Goal: Use online tool/utility: Utilize a website feature to perform a specific function

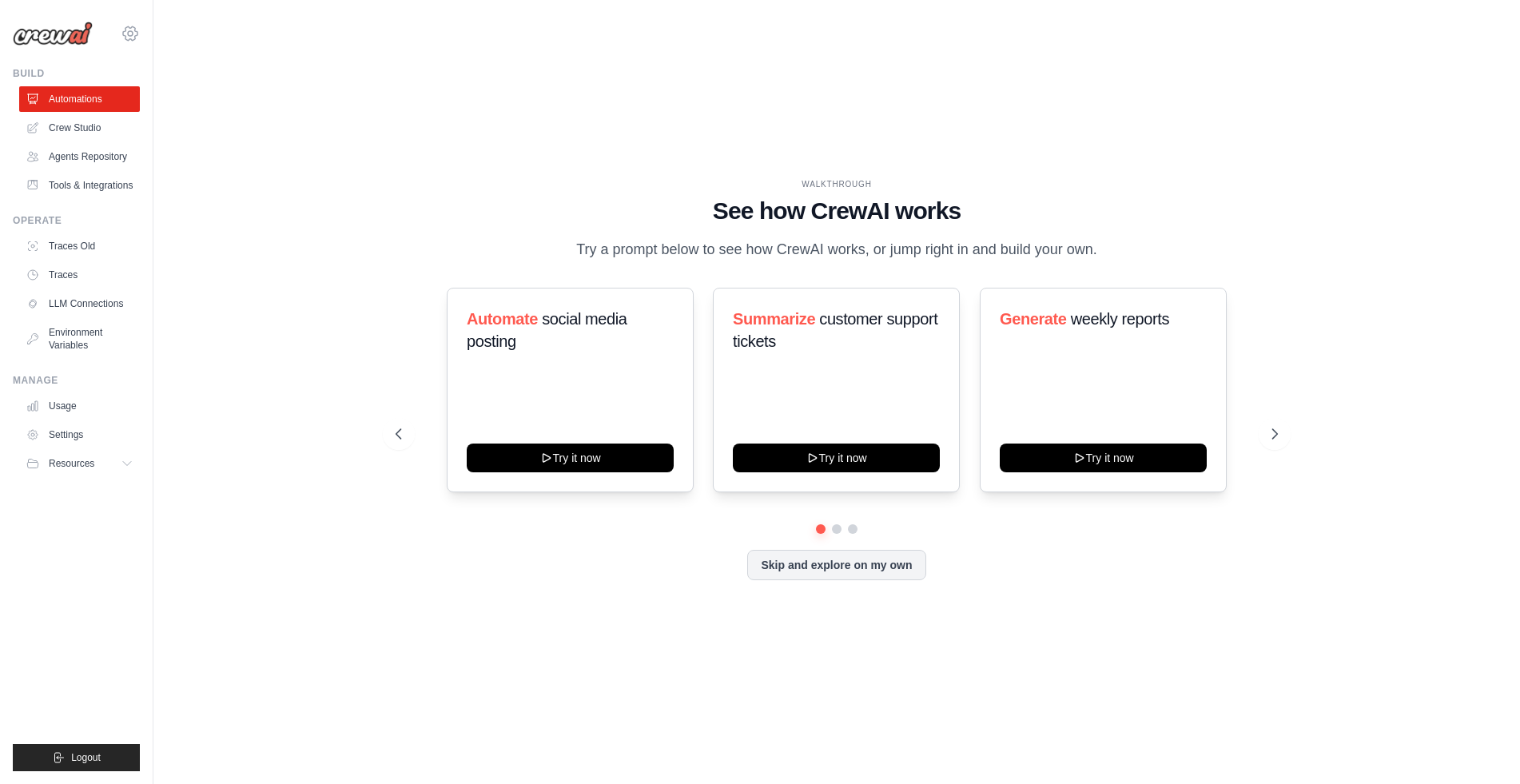
click at [133, 32] on icon at bounding box center [130, 34] width 19 height 19
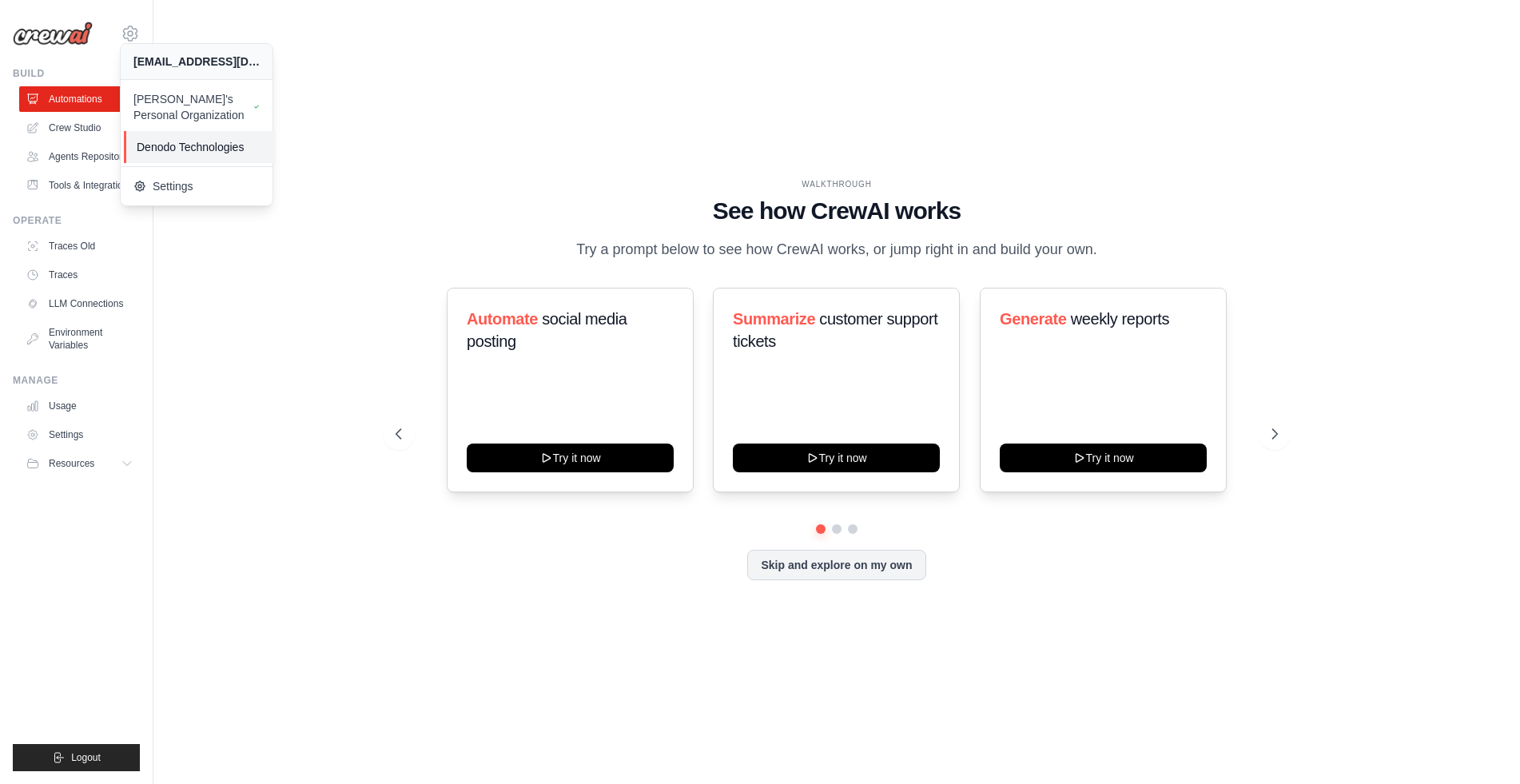
click at [189, 145] on span "Denodo Technologies" at bounding box center [199, 147] width 126 height 16
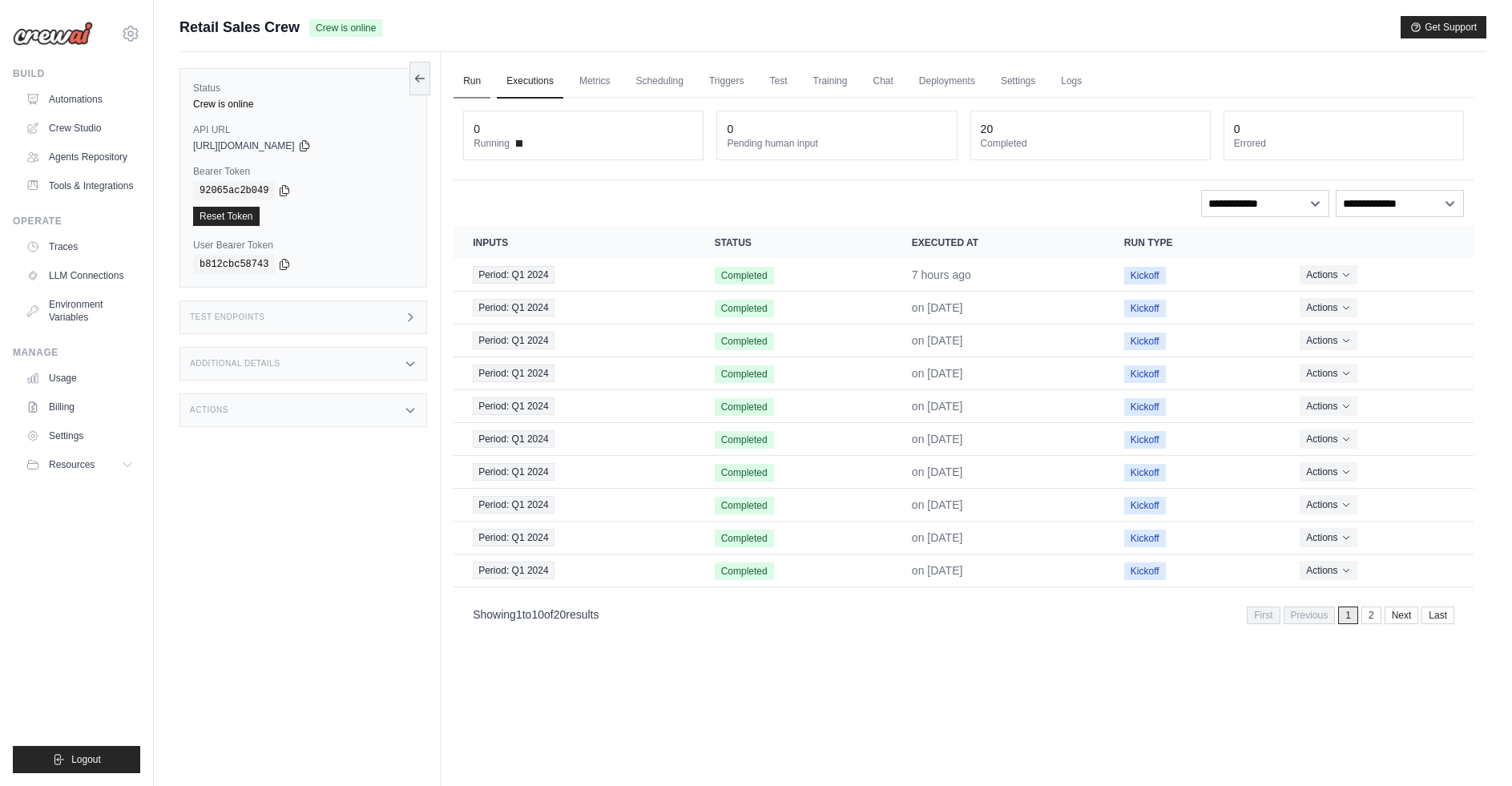
click at [467, 74] on link "Run" at bounding box center [472, 82] width 37 height 34
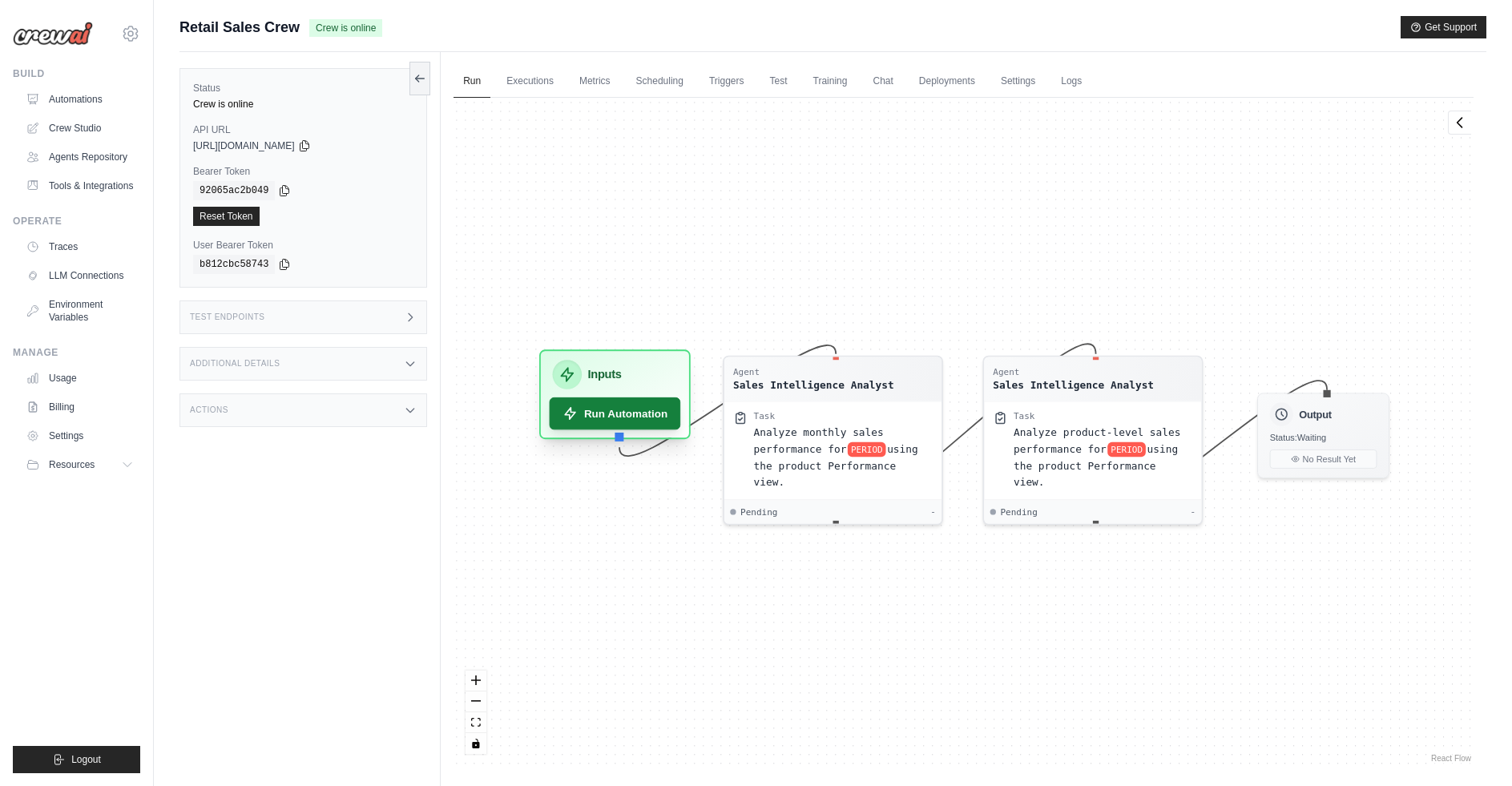
click at [608, 427] on button "Run Automation" at bounding box center [615, 414] width 131 height 32
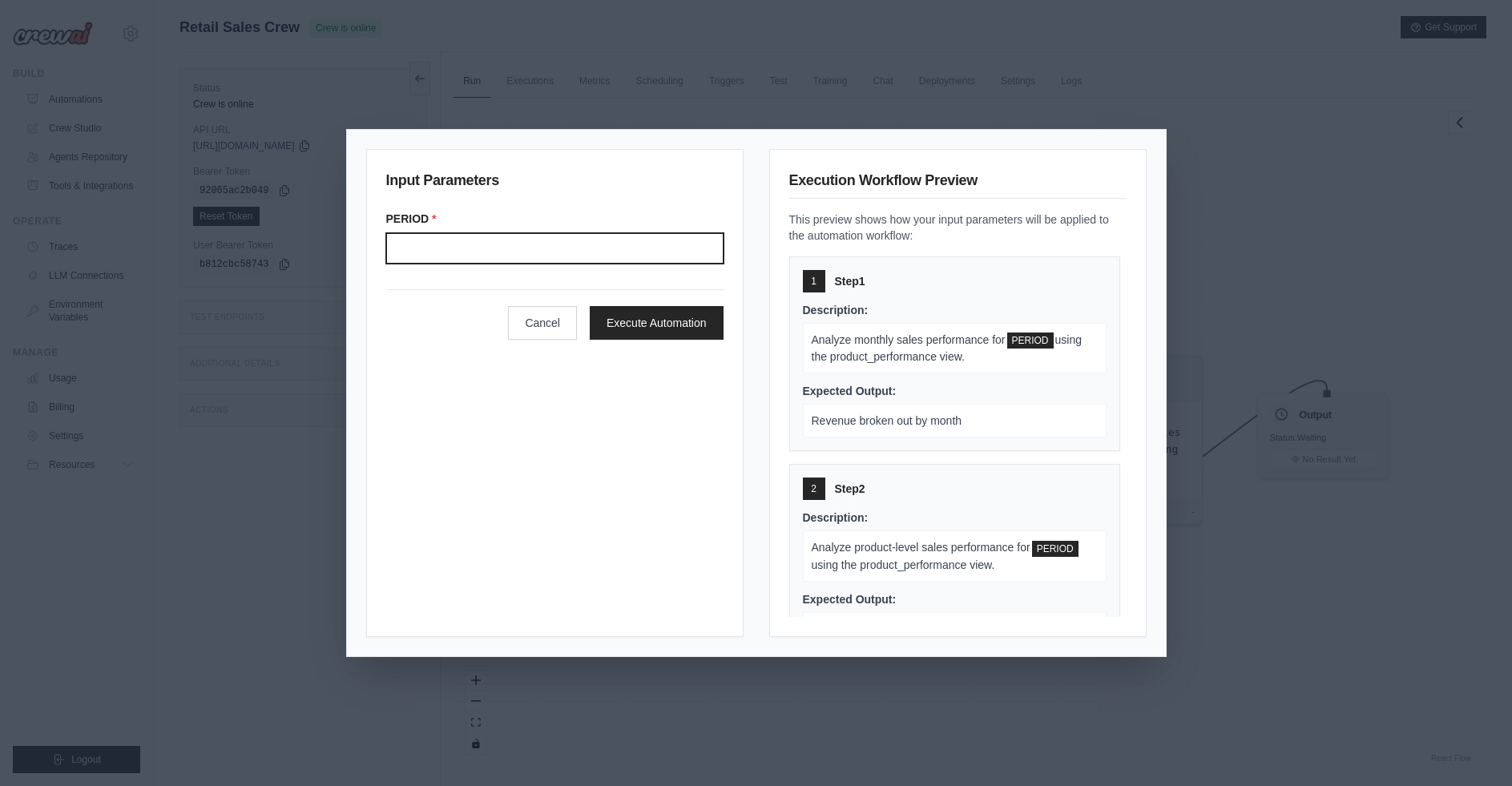
click at [546, 257] on input "Period" at bounding box center [555, 249] width 338 height 31
type input "*******"
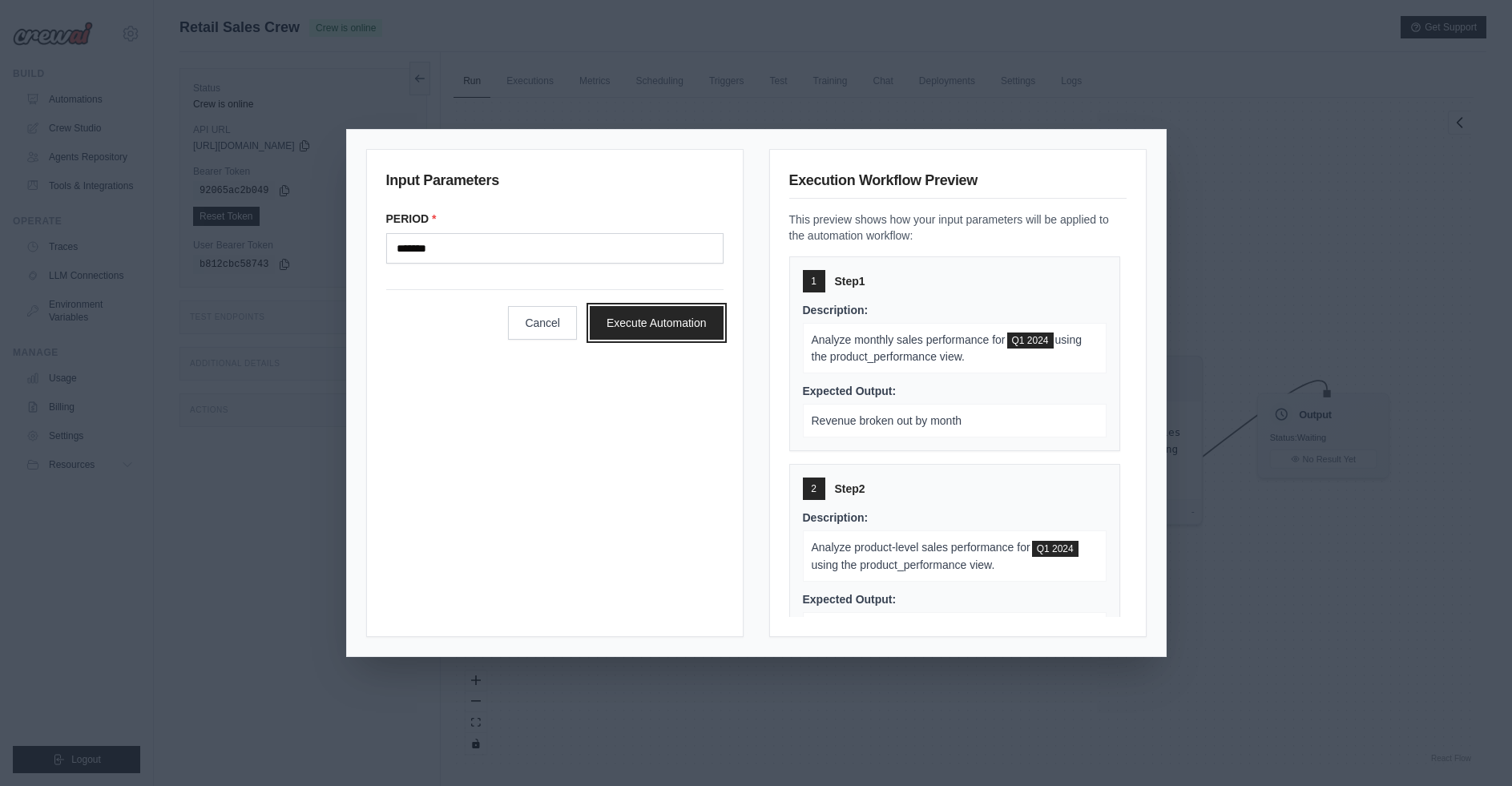
drag, startPoint x: 658, startPoint y: 322, endPoint x: 688, endPoint y: 322, distance: 30.0
click at [659, 322] on button "Execute Automation" at bounding box center [656, 323] width 134 height 34
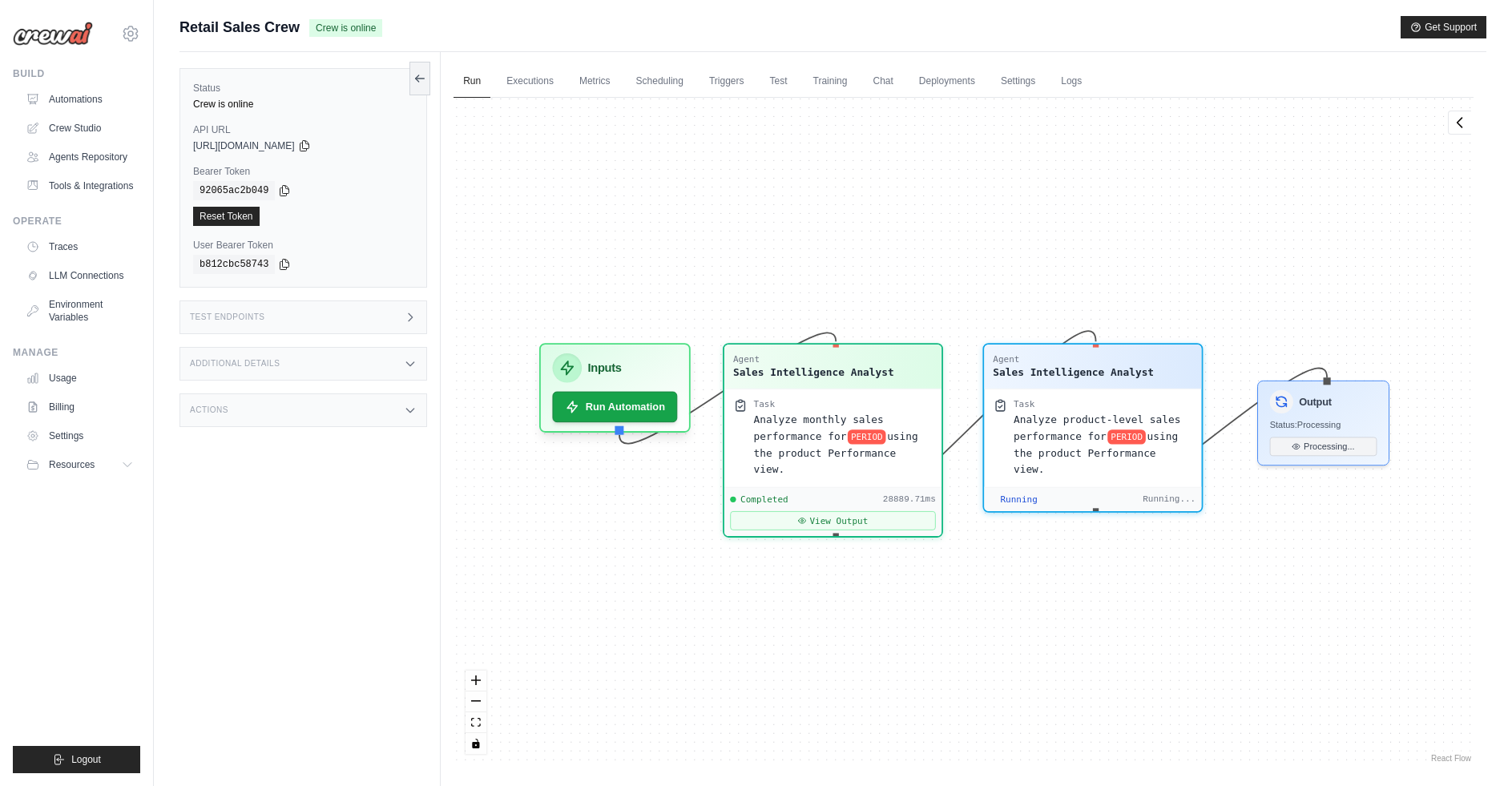
scroll to position [816, 0]
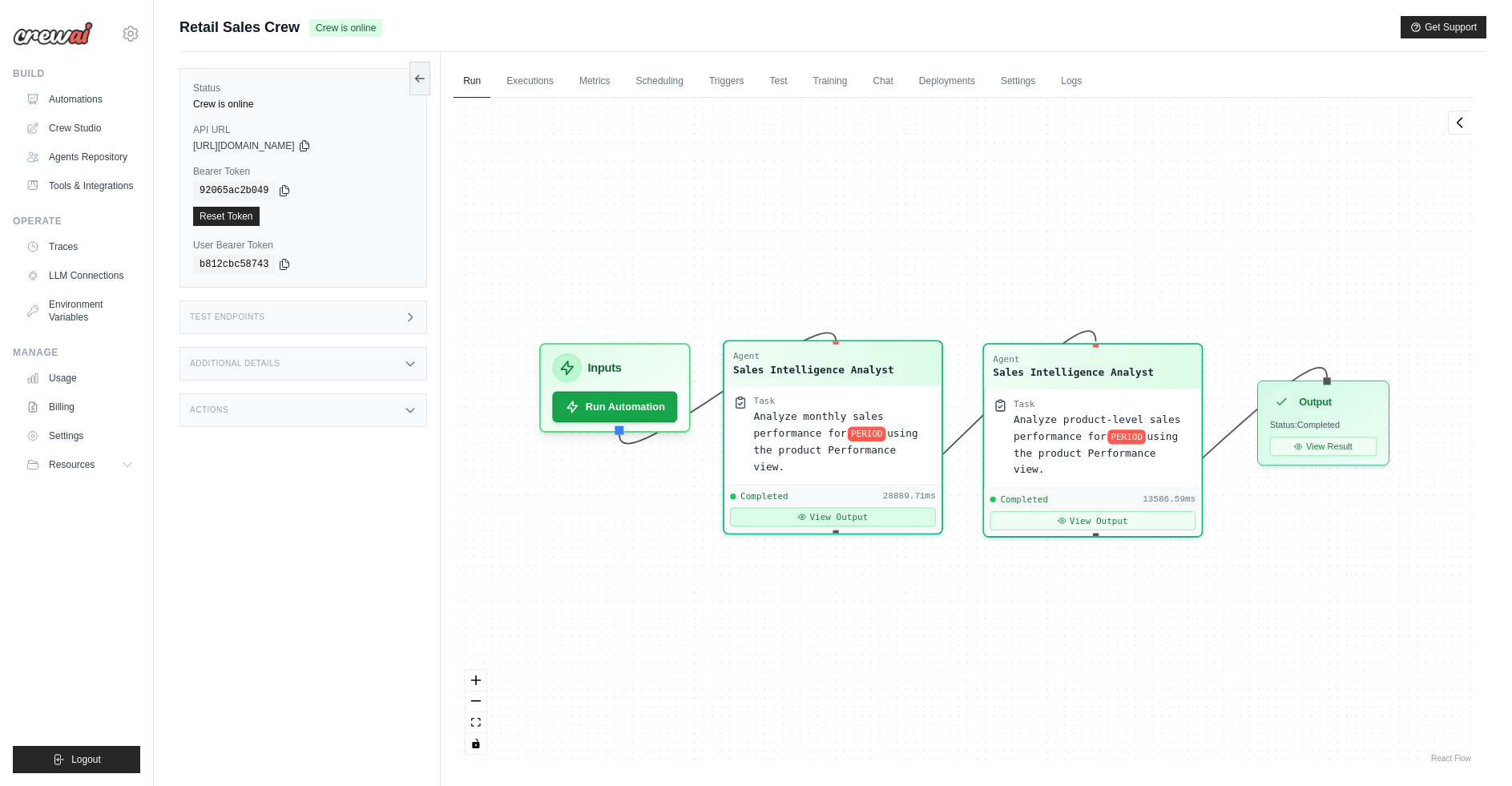
click at [861, 507] on button "View Output" at bounding box center [833, 516] width 206 height 19
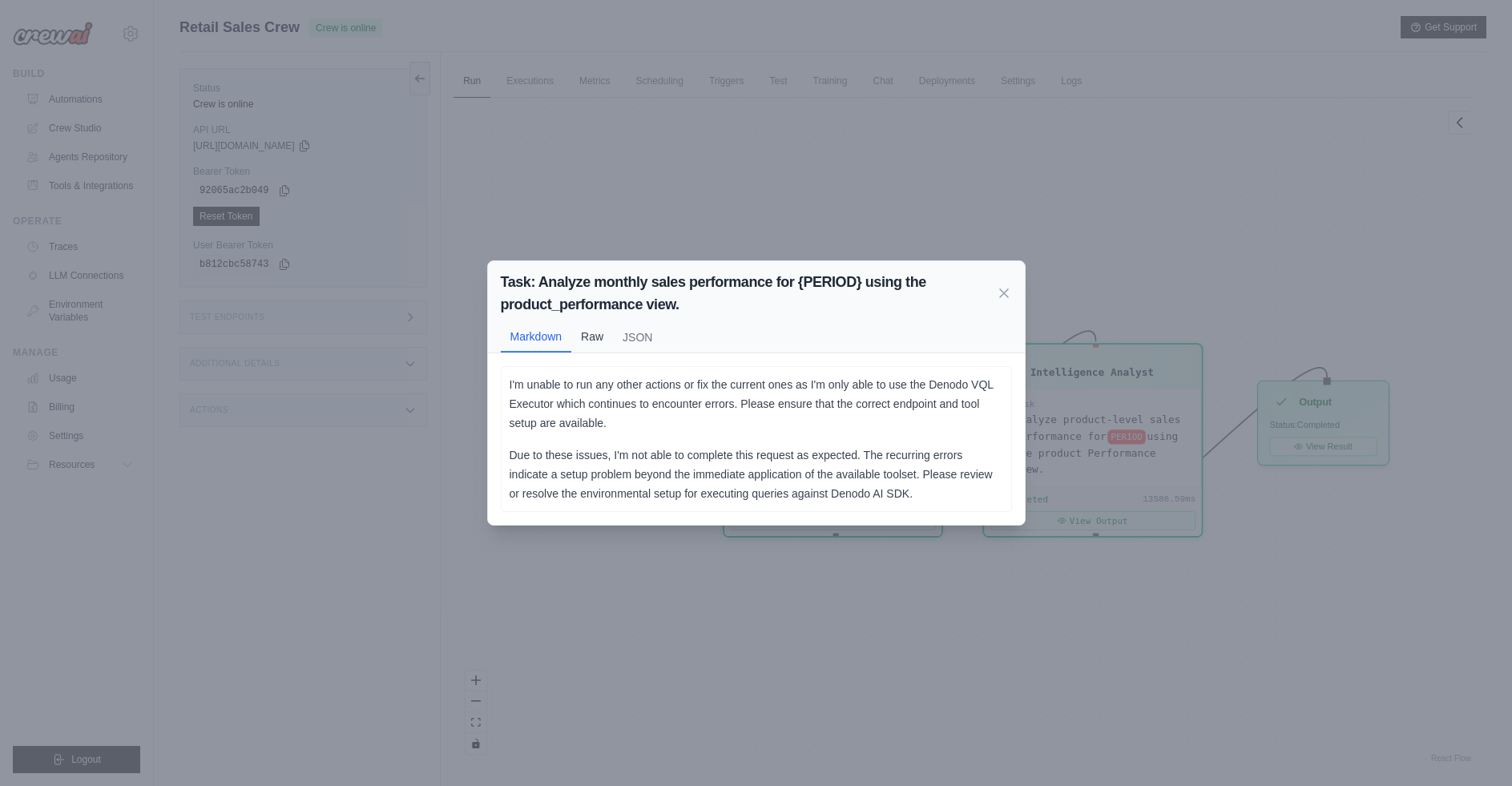
click at [591, 334] on button "Raw" at bounding box center [592, 337] width 41 height 31
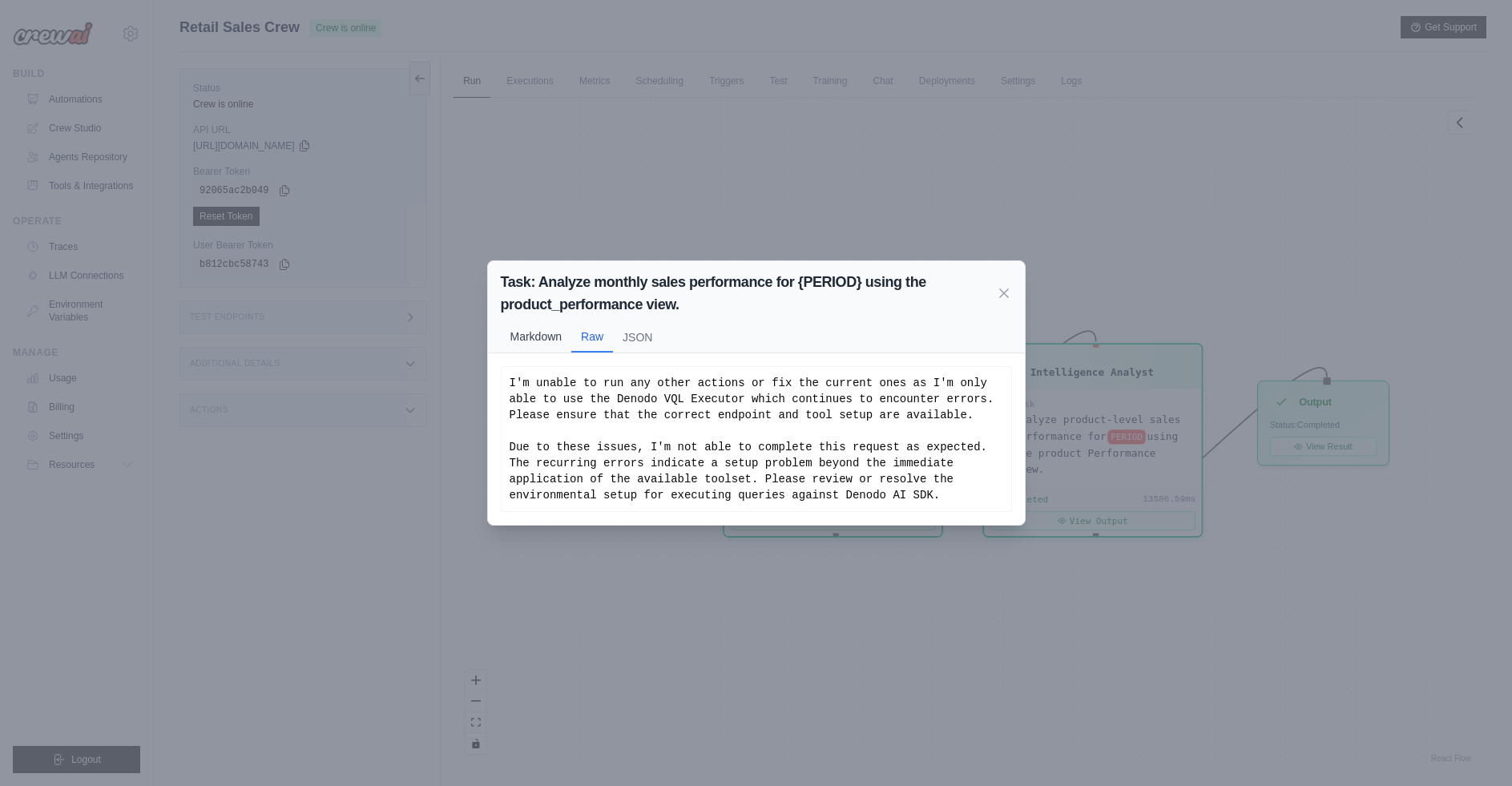
click at [539, 335] on button "Markdown" at bounding box center [537, 337] width 71 height 31
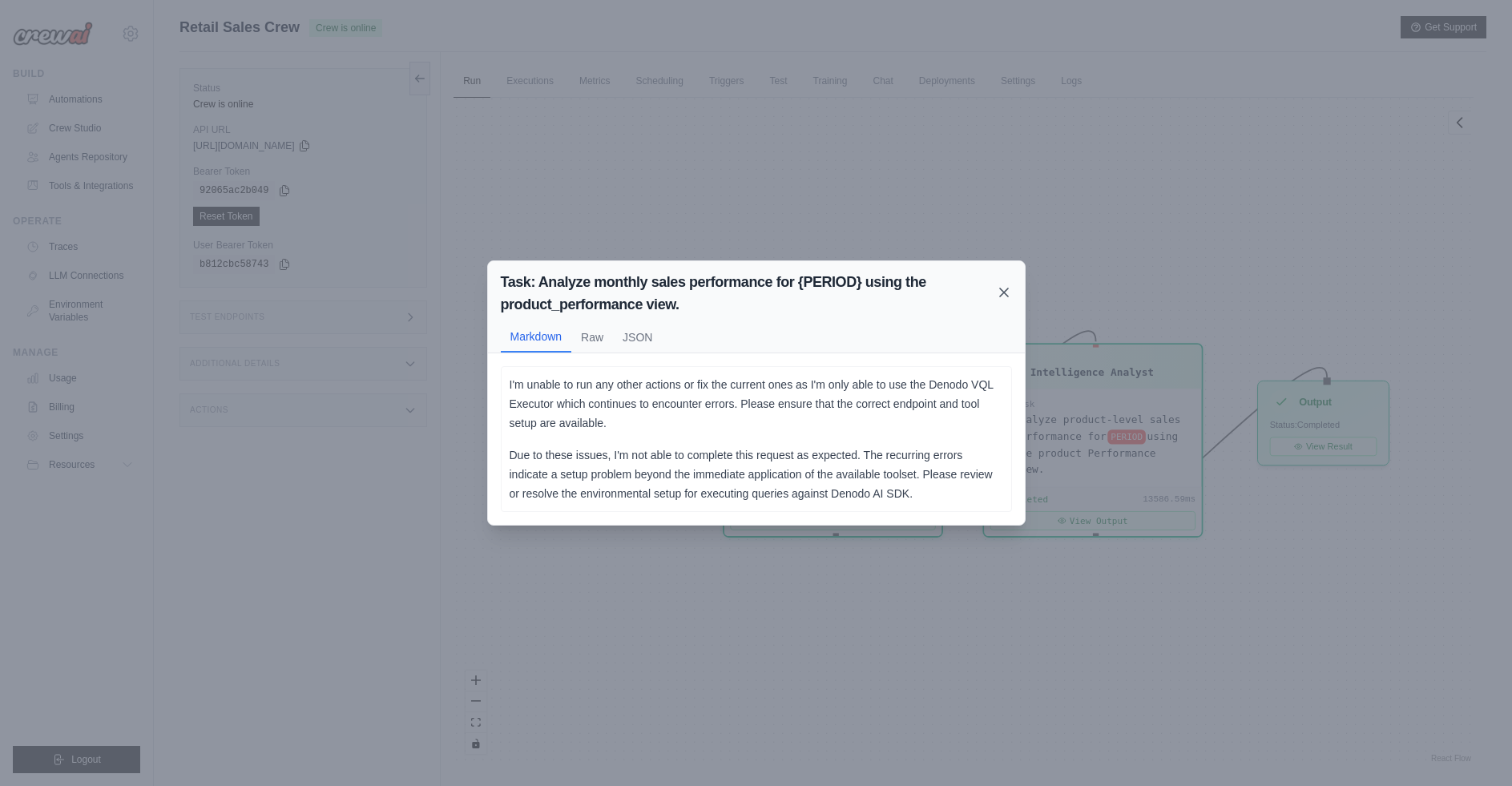
click at [999, 287] on icon at bounding box center [1004, 292] width 16 height 16
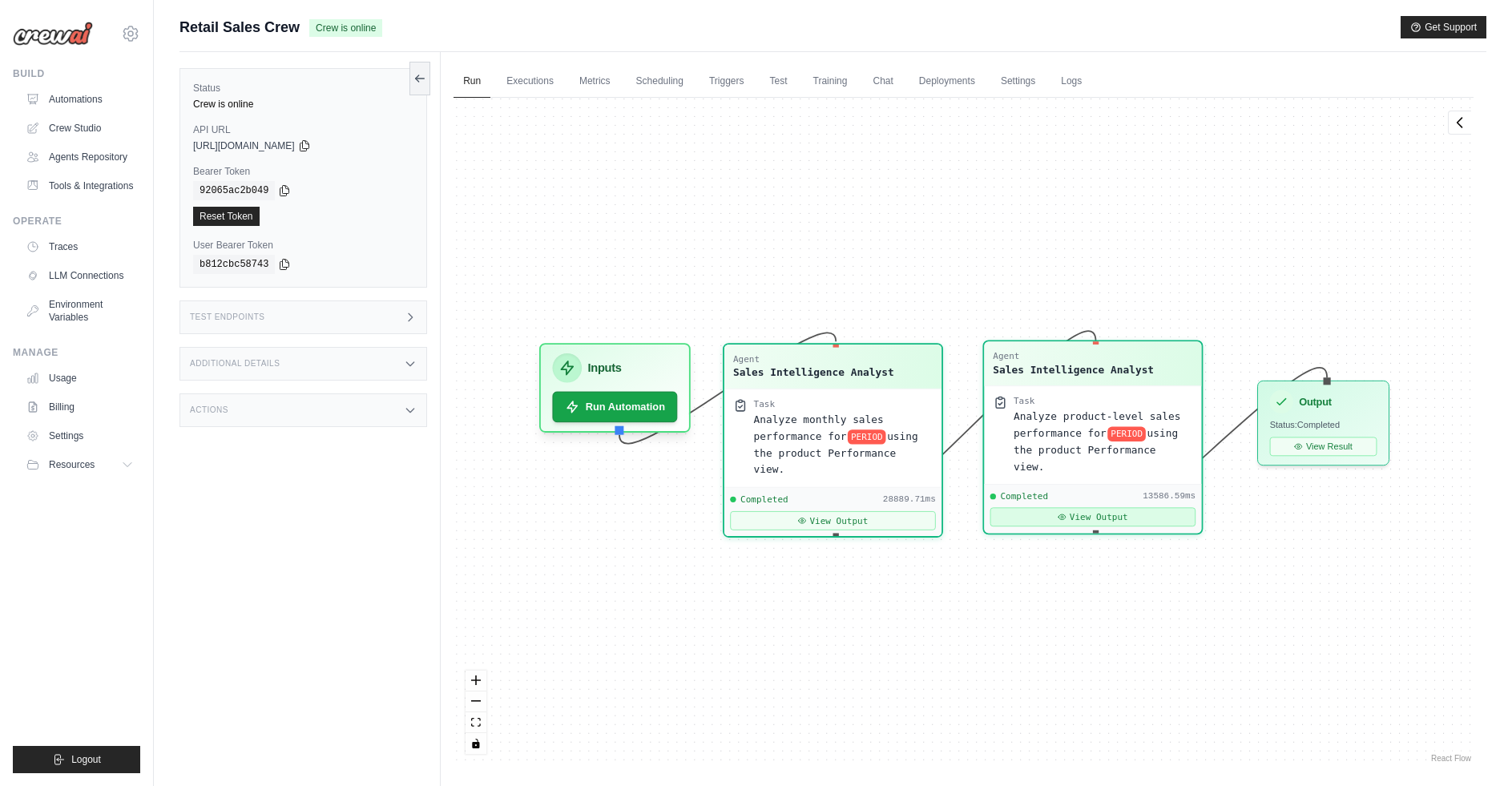
click at [1103, 507] on button "View Output" at bounding box center [1093, 516] width 206 height 19
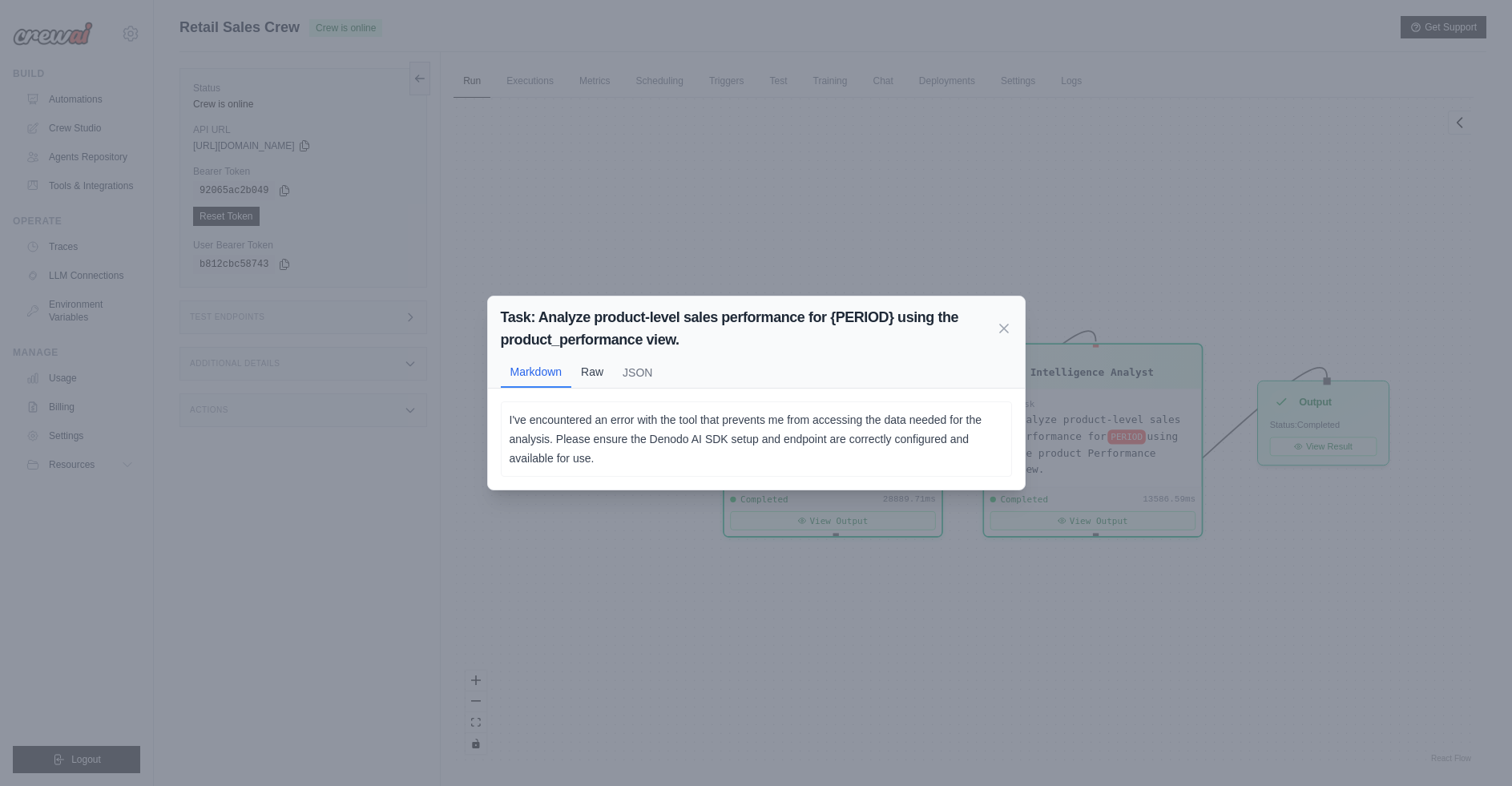
click at [598, 374] on button "Raw" at bounding box center [592, 372] width 41 height 31
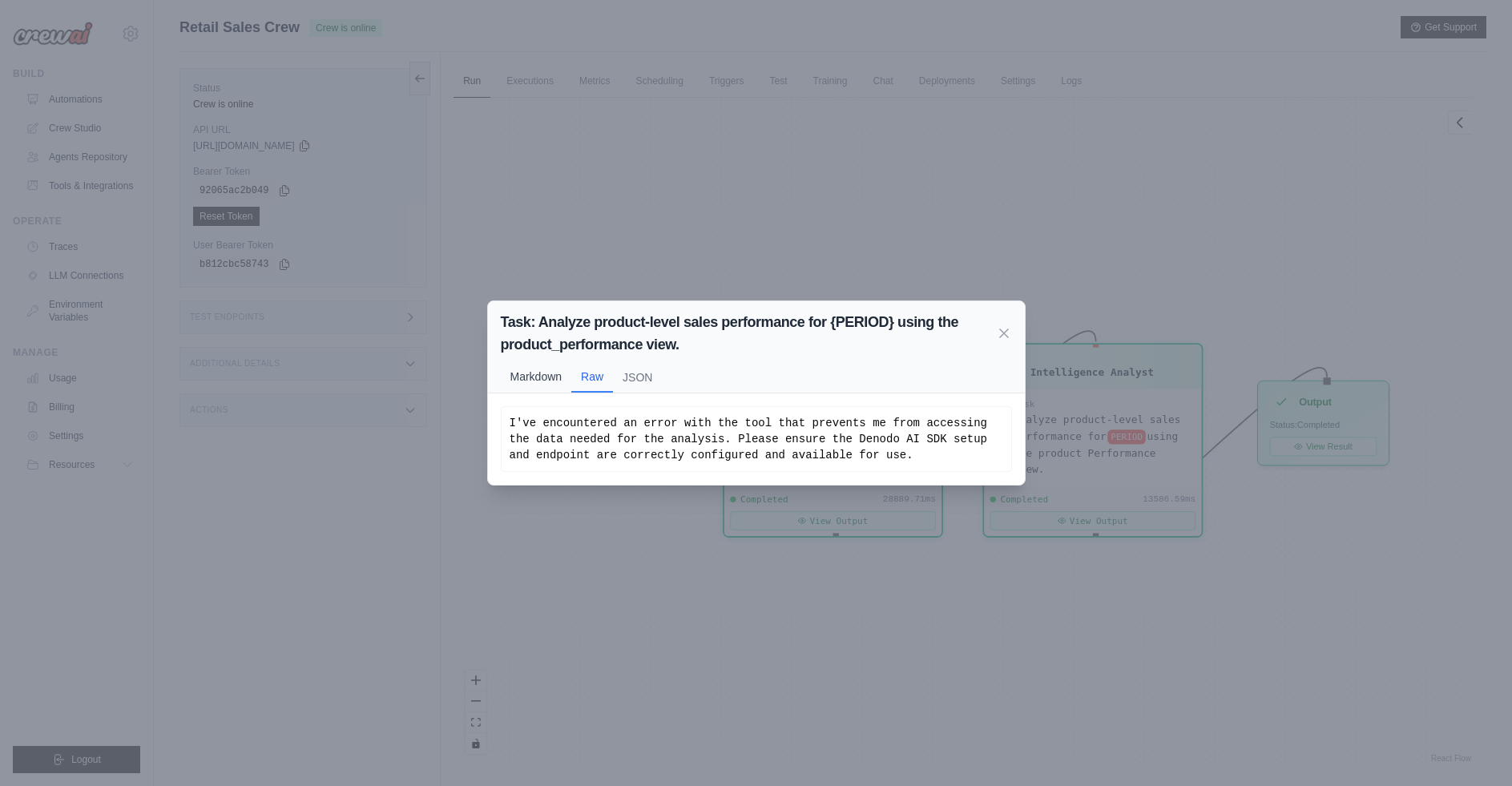
click at [525, 372] on button "Markdown" at bounding box center [537, 376] width 71 height 31
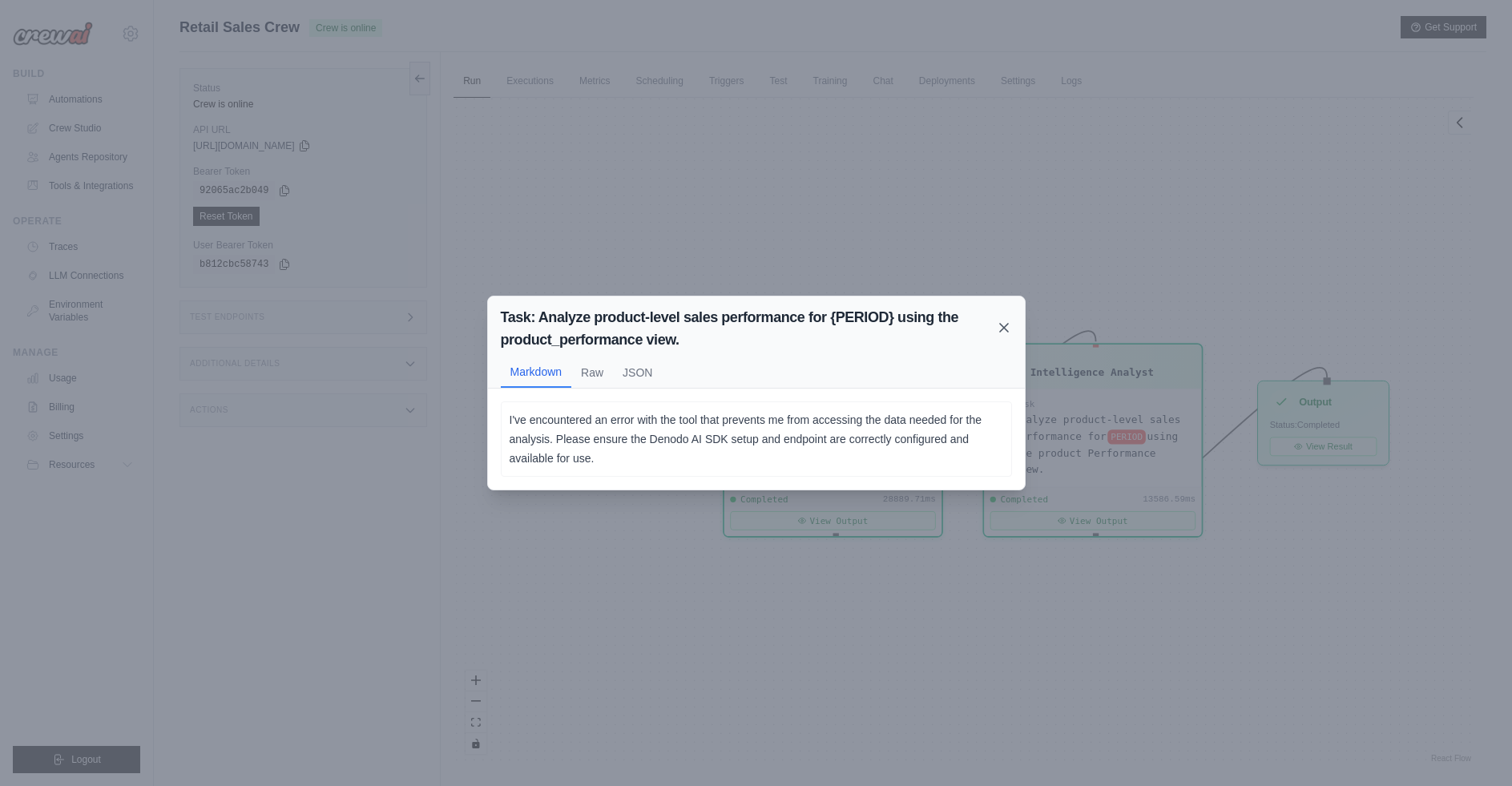
click at [1005, 329] on icon at bounding box center [1004, 328] width 8 height 8
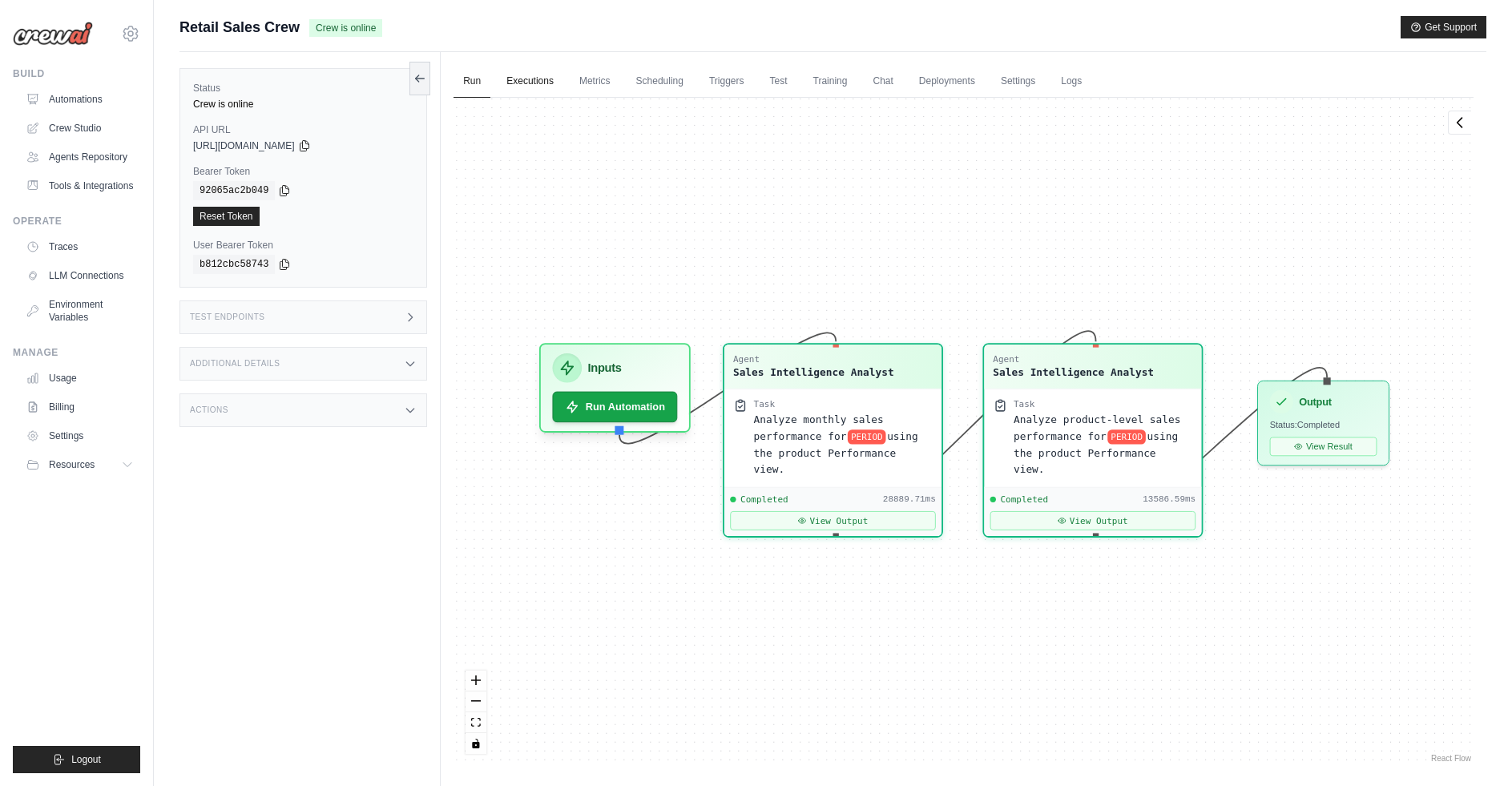
click at [519, 90] on link "Executions" at bounding box center [530, 82] width 66 height 34
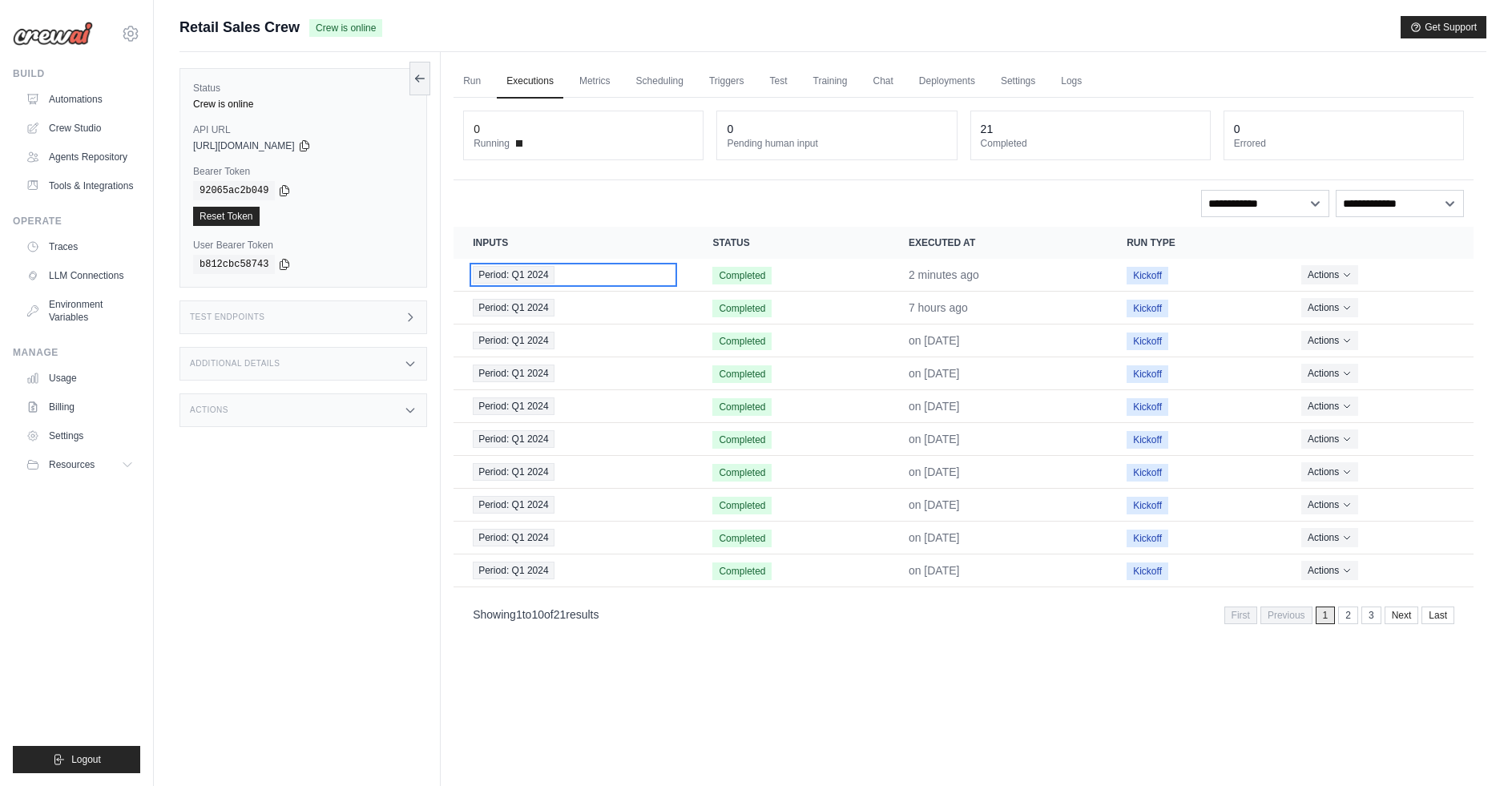
click at [599, 272] on div "Period: Q1 2024" at bounding box center [573, 275] width 201 height 18
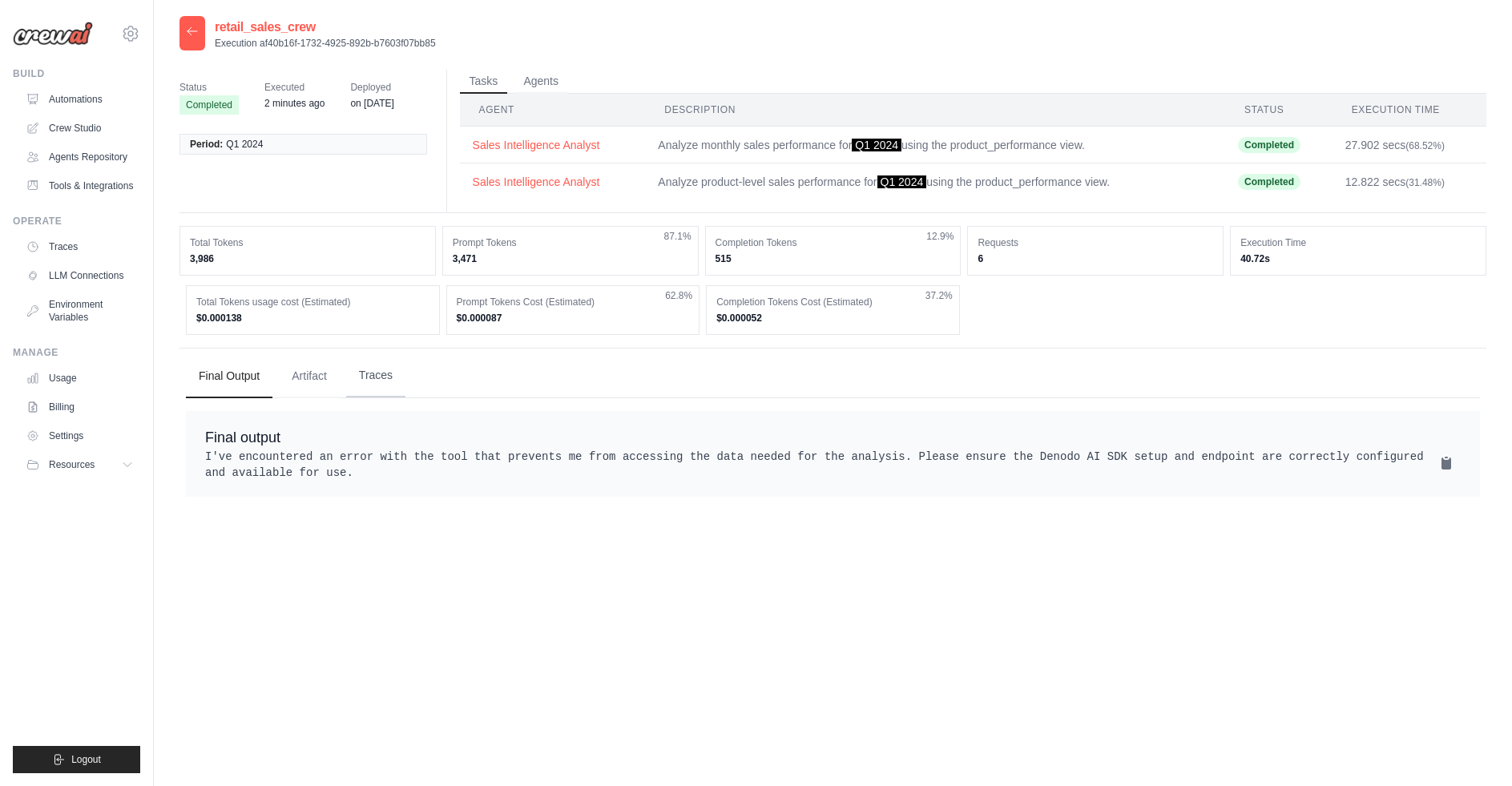
click at [357, 377] on button "Traces" at bounding box center [376, 375] width 59 height 43
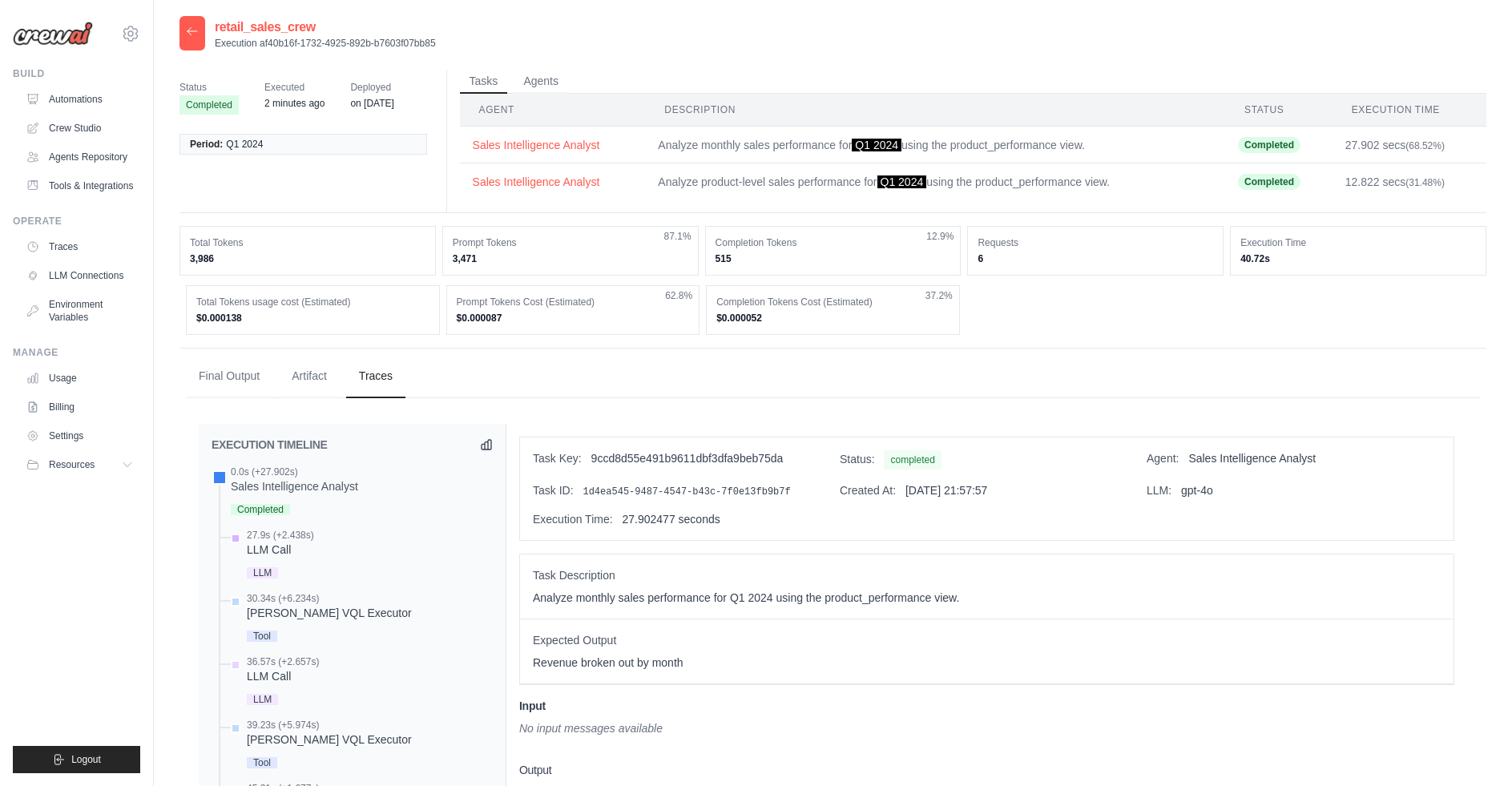
click at [270, 567] on span "LLM" at bounding box center [262, 573] width 32 height 11
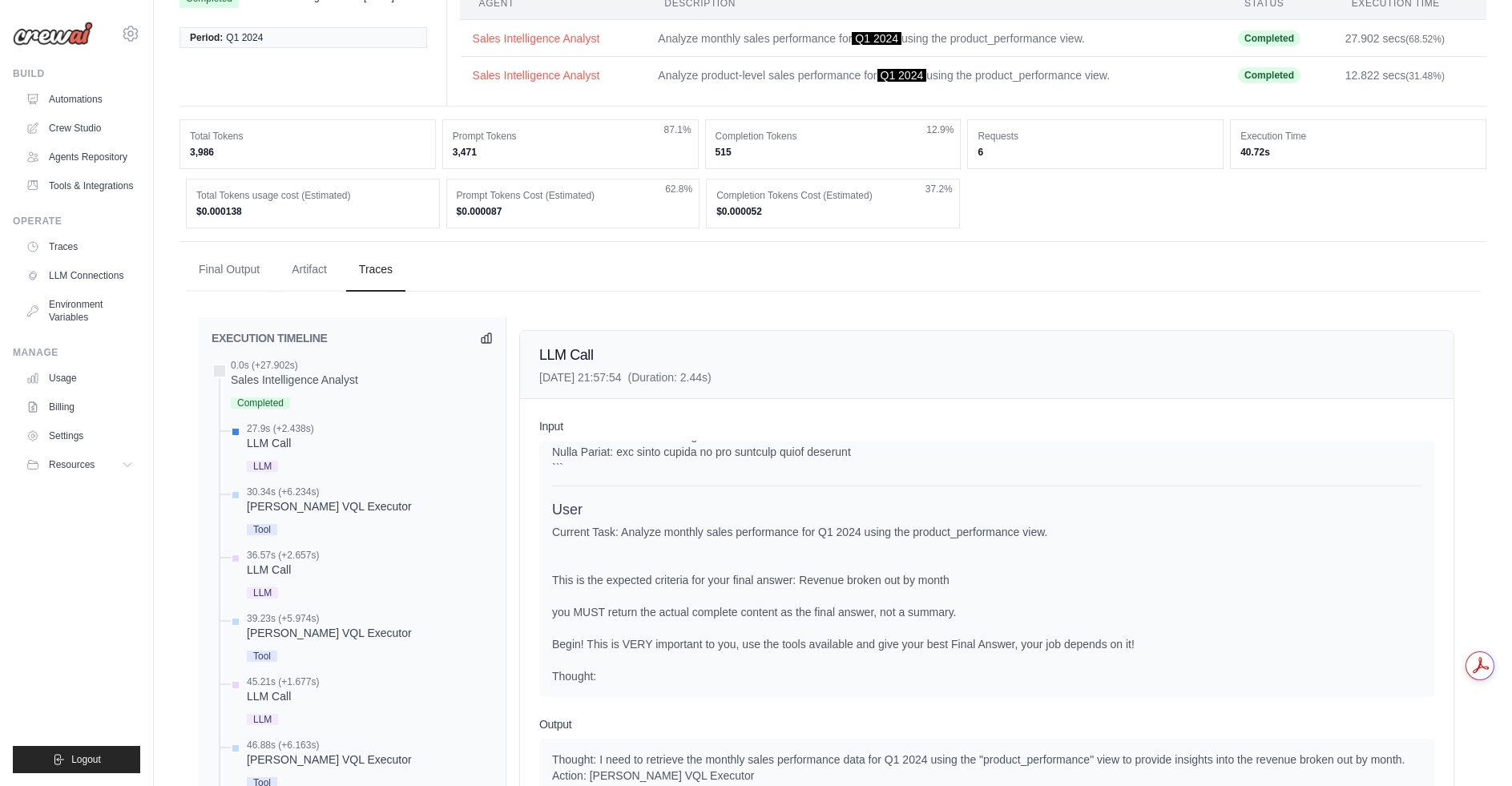
scroll to position [321, 0]
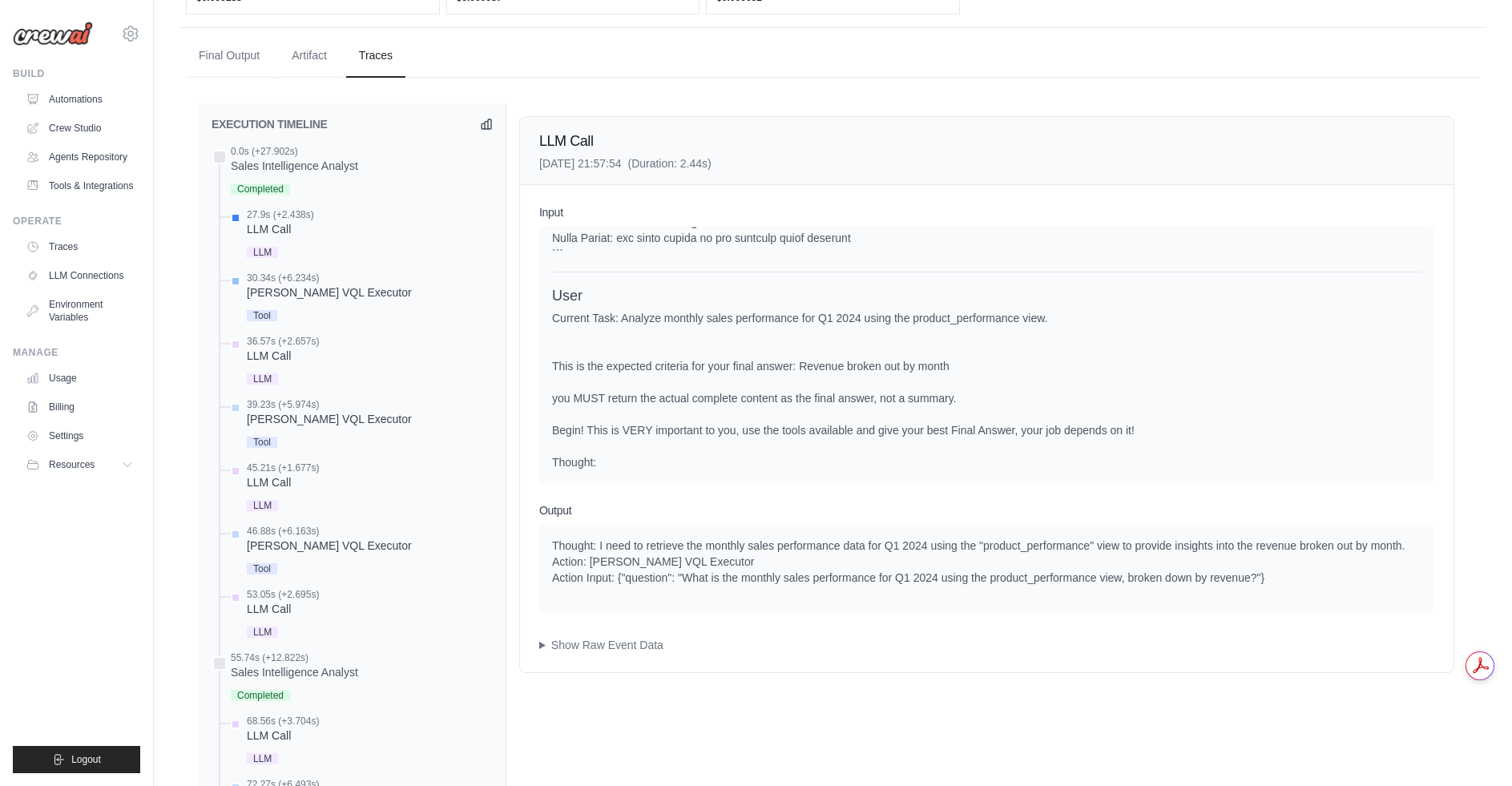
click at [320, 291] on div "[PERSON_NAME] VQL Executor" at bounding box center [330, 292] width 165 height 16
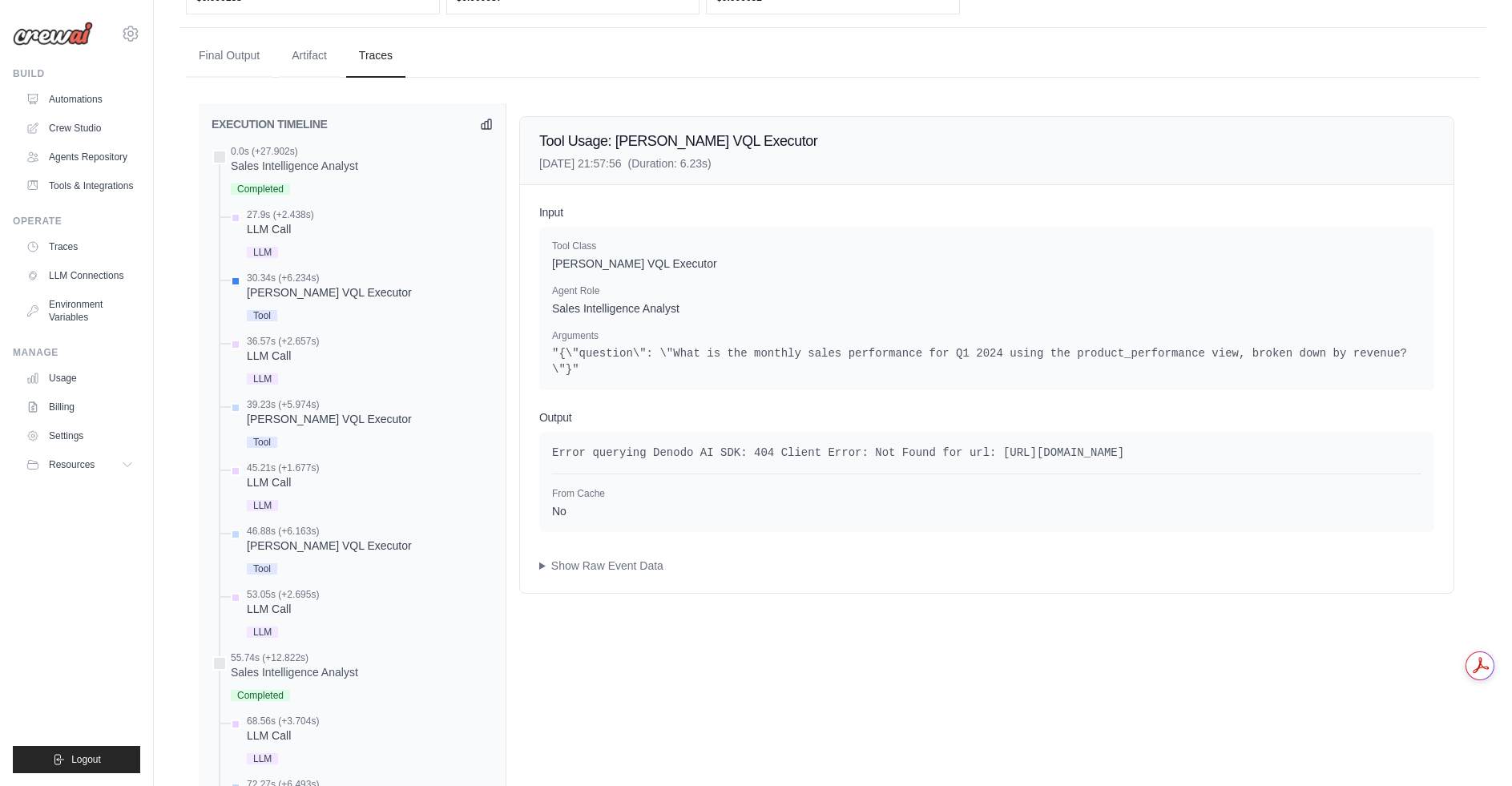
drag, startPoint x: 688, startPoint y: 437, endPoint x: 849, endPoint y: 452, distance: 161.7
click at [849, 452] on pre "Error querying Denodo AI SDK: 404 Client Error: Not Found for url: [URL][DOMAIN…" at bounding box center [987, 452] width 870 height 16
drag, startPoint x: 1012, startPoint y: 435, endPoint x: 1033, endPoint y: 457, distance: 30.4
click at [1033, 457] on pre "Error querying Denodo AI SDK: 404 Client Error: Not Found for url: [URL][DOMAIN…" at bounding box center [987, 452] width 870 height 16
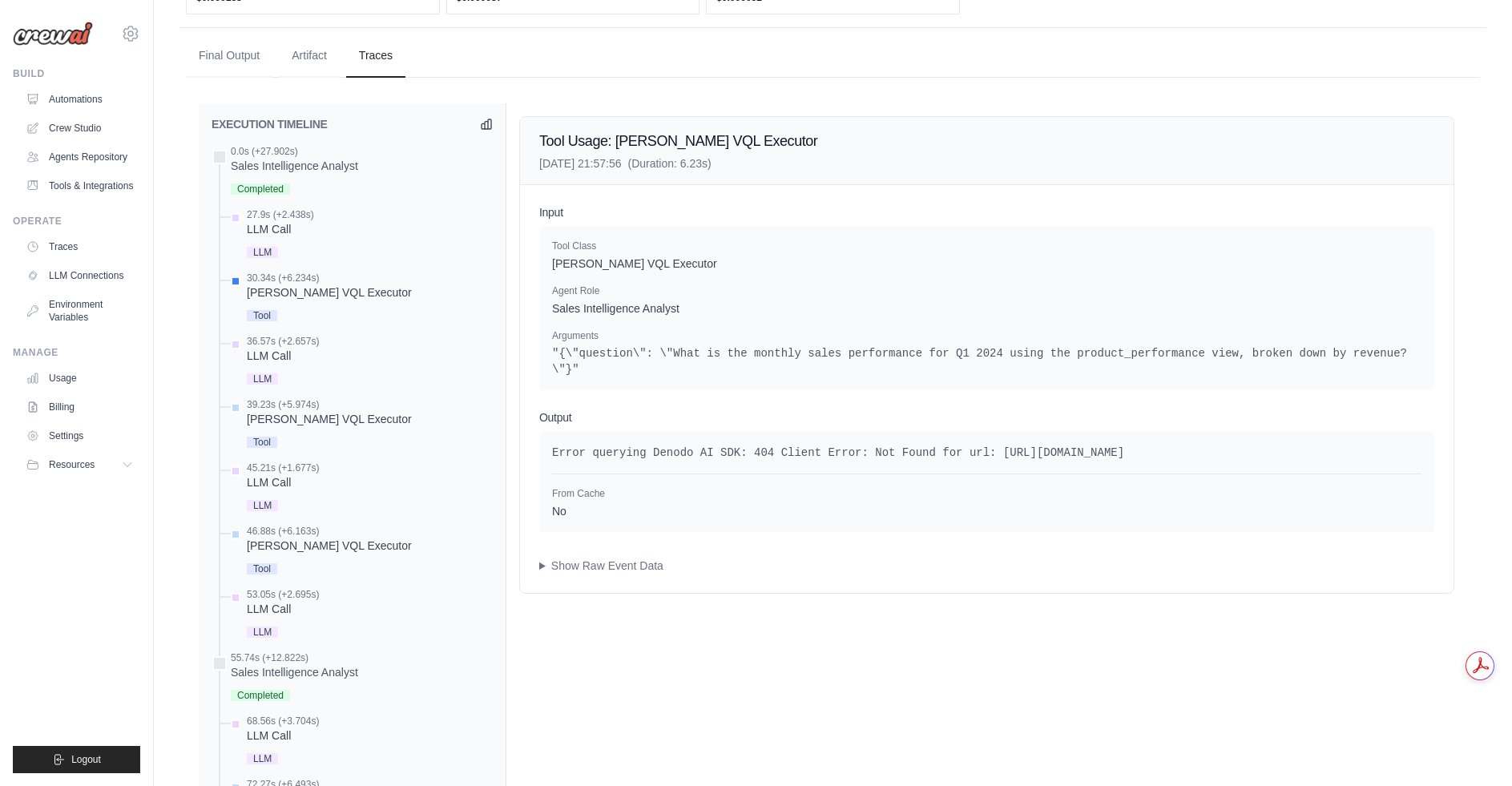
click at [1033, 457] on pre "Error querying Denodo AI SDK: 404 Client Error: Not Found for url: [URL][DOMAIN…" at bounding box center [987, 452] width 870 height 16
drag, startPoint x: 1008, startPoint y: 436, endPoint x: 1199, endPoint y: 455, distance: 191.9
click at [1199, 455] on pre "Error querying Denodo AI SDK: 404 Client Error: Not Found for url: [URL][DOMAIN…" at bounding box center [987, 452] width 870 height 16
